Goal: Check status: Check status

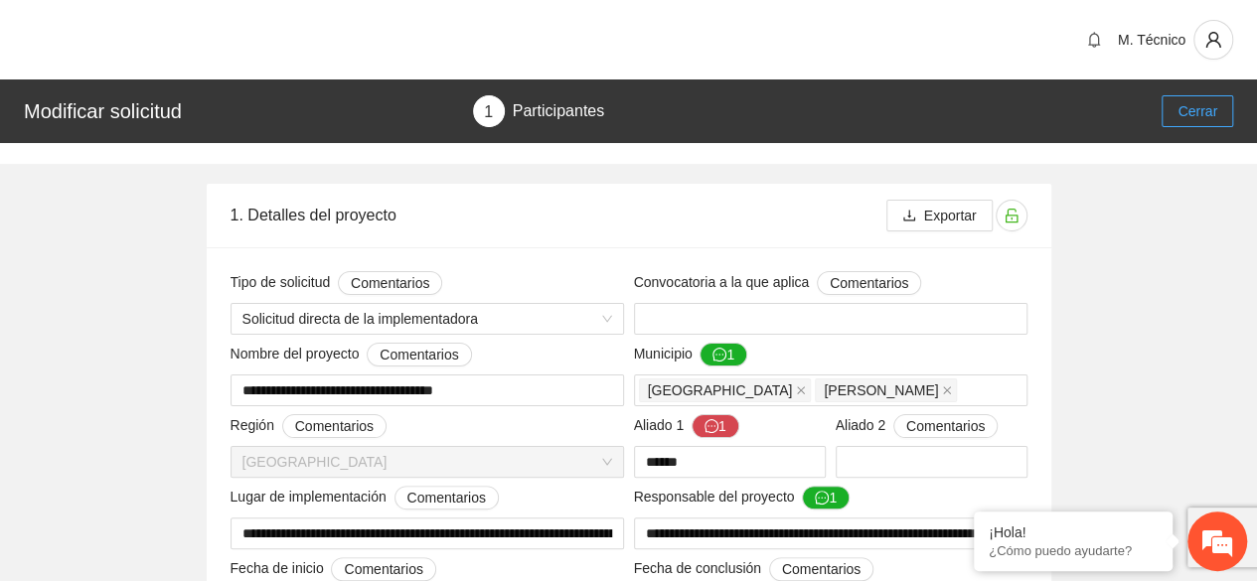
click at [1186, 104] on span "Cerrar" at bounding box center [1197, 111] width 40 height 22
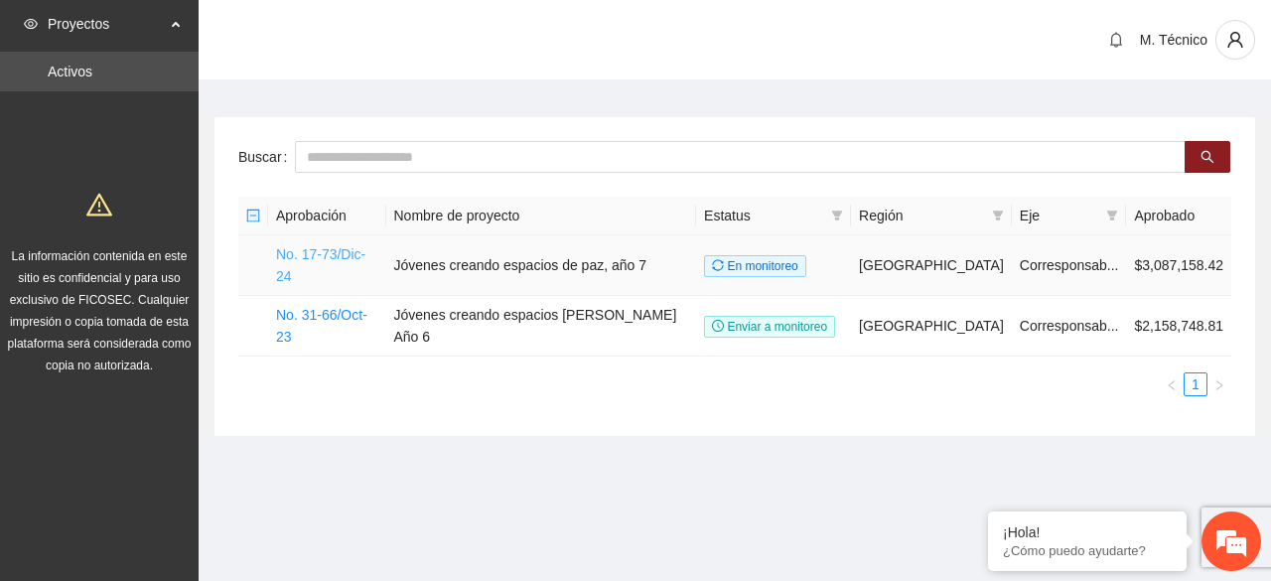
click at [343, 253] on link "No. 17-73/Dic-24" at bounding box center [320, 265] width 89 height 38
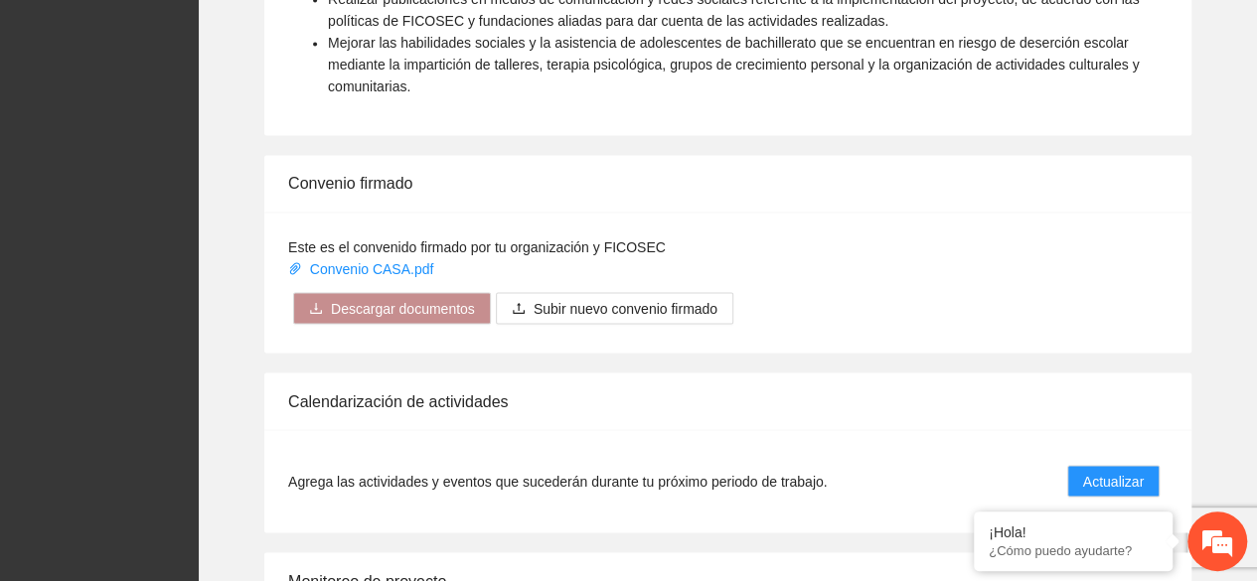
scroll to position [1891, 0]
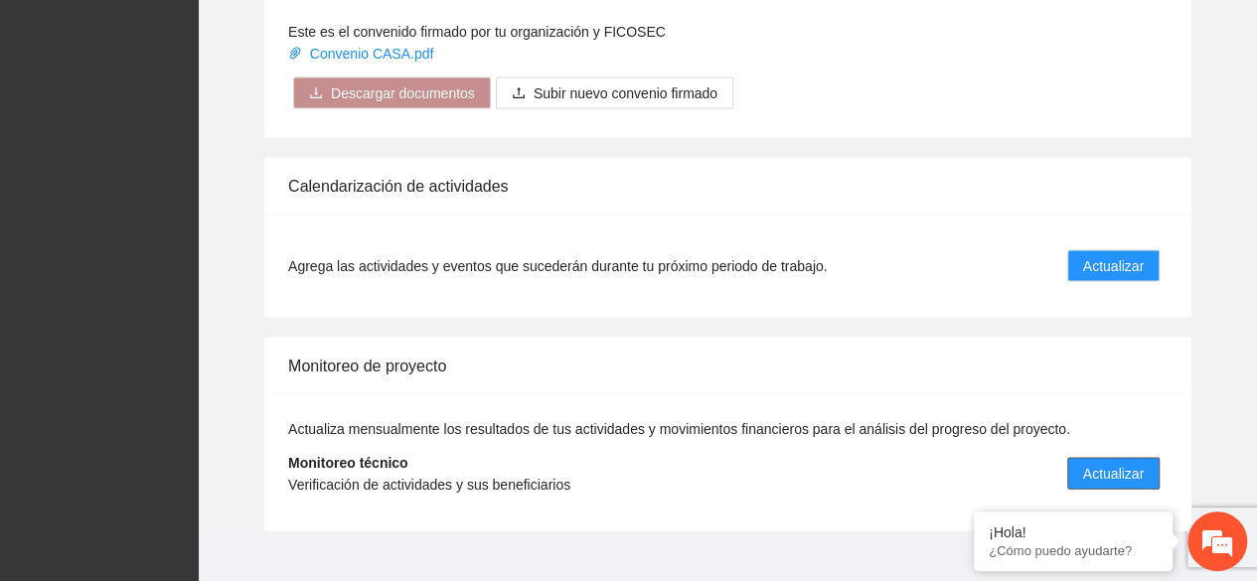
click at [1119, 463] on span "Actualizar" at bounding box center [1113, 474] width 61 height 22
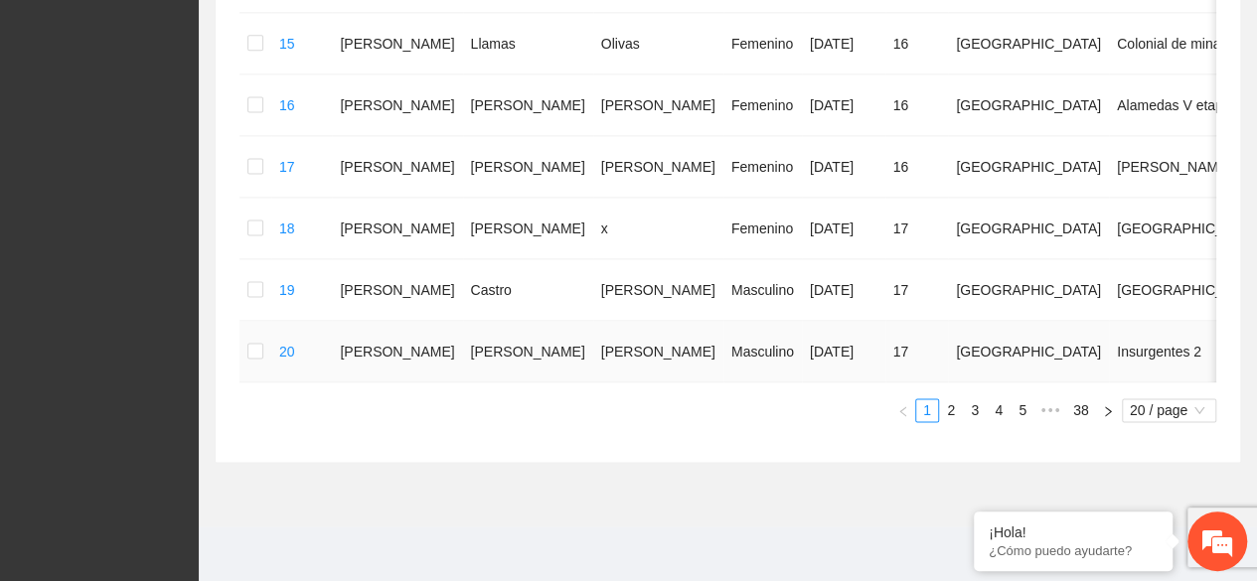
scroll to position [1323, 0]
click at [970, 510] on em at bounding box center [974, 514] width 20 height 20
